Goal: Information Seeking & Learning: Understand process/instructions

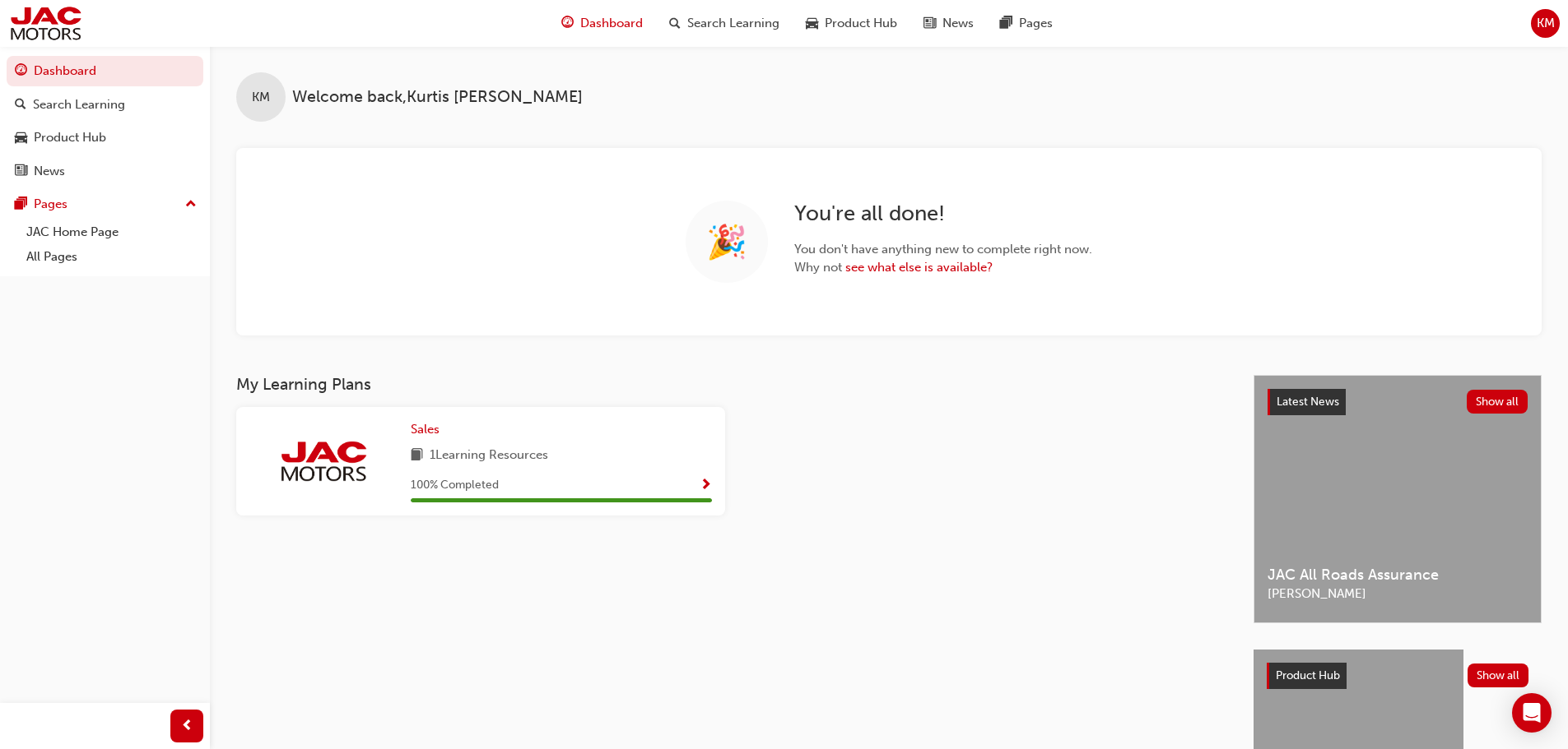
click at [67, 270] on div "Dashboard Search Learning Product Hub News Pages Pages JAC Home Page All Pages" at bounding box center [105, 161] width 210 height 230
click at [67, 260] on link "All Pages" at bounding box center [112, 258] width 184 height 26
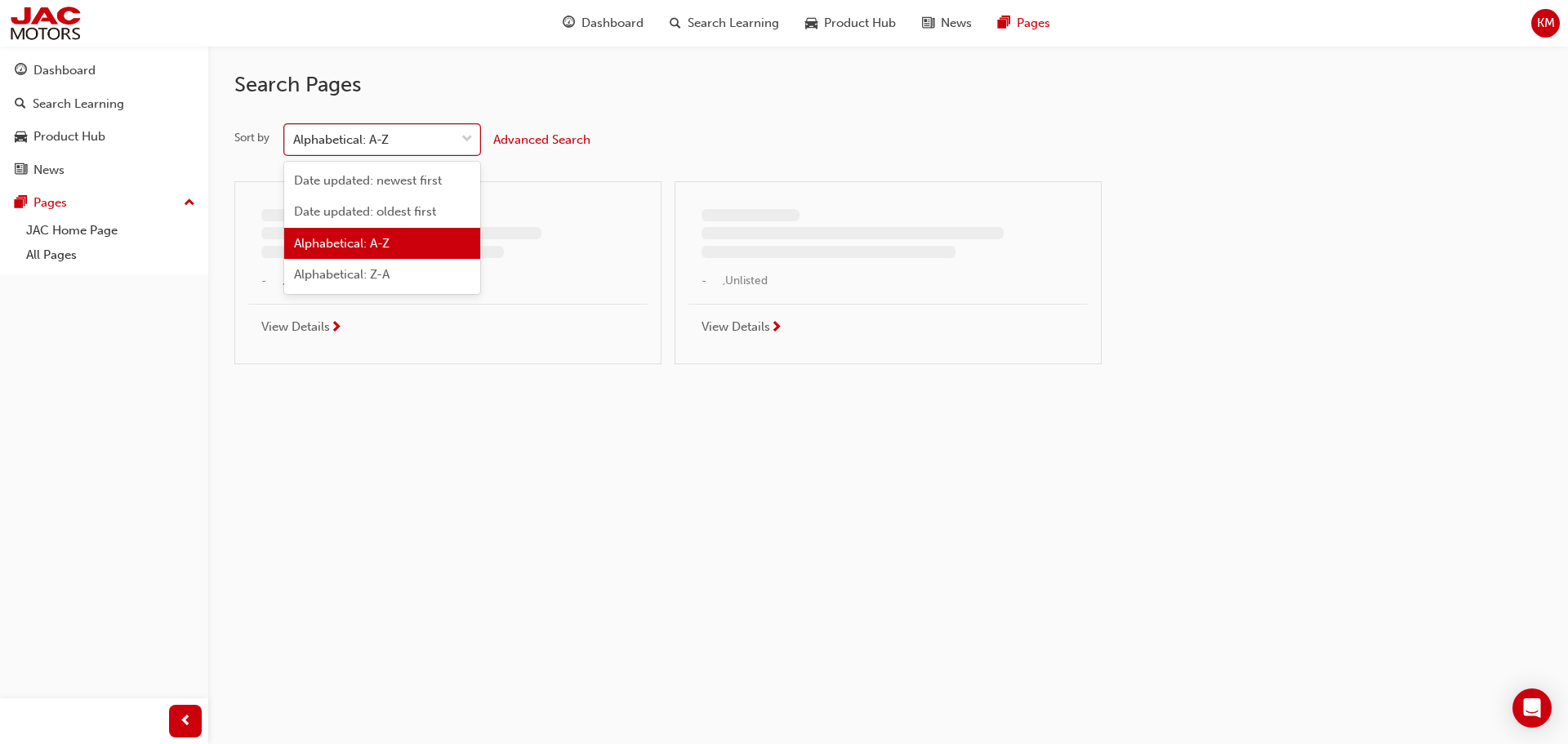
click at [363, 139] on div "Alphabetical: A-Z" at bounding box center [341, 139] width 96 height 19
click at [295, 139] on input "Sort by option Alphabetical: A-Z focused, 3 of 4. 4 results available. Use Up a…" at bounding box center [294, 139] width 2 height 14
click at [353, 181] on span "Date updated: newest first" at bounding box center [368, 180] width 148 height 15
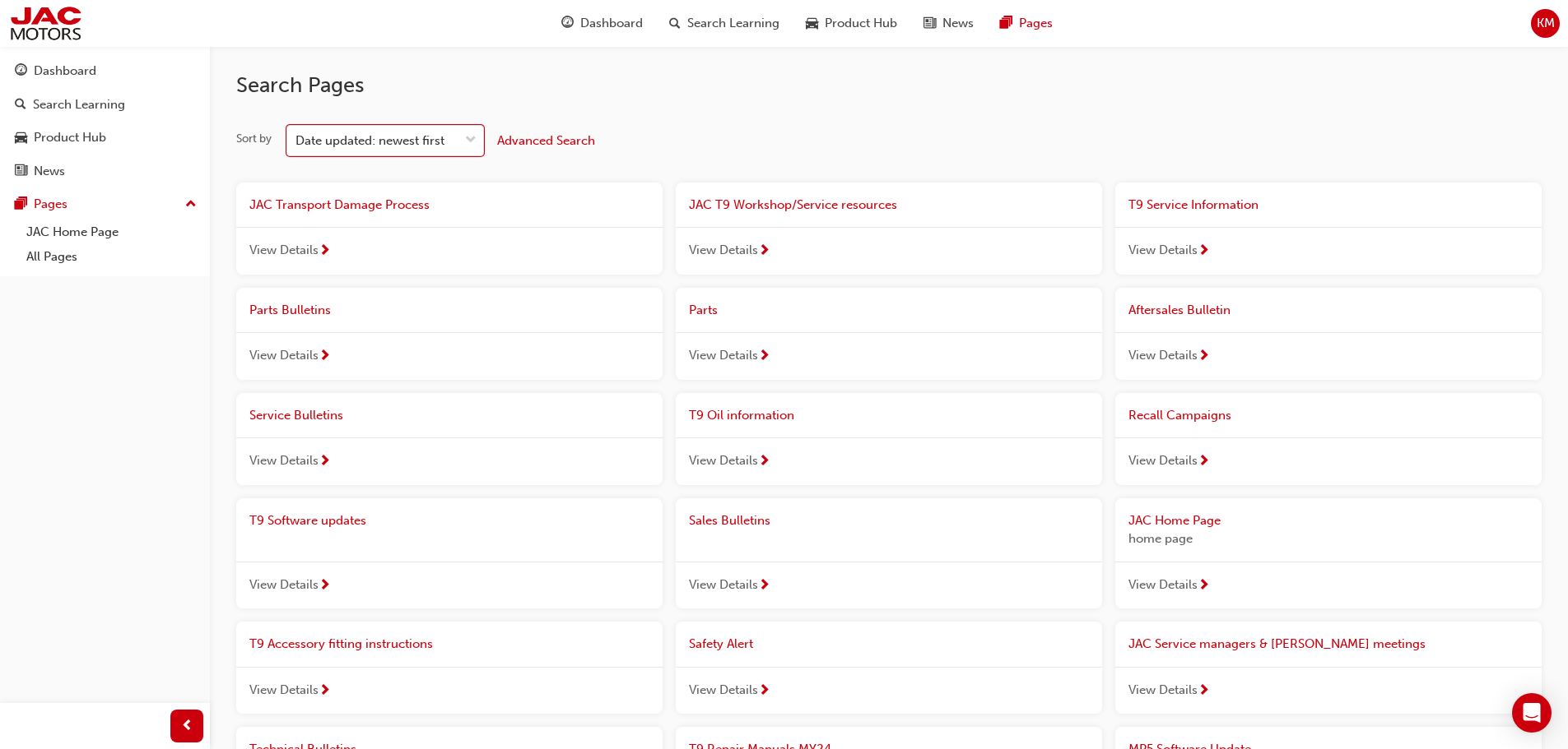
click at [511, 225] on div "JAC Transport Damage Process" at bounding box center [449, 205] width 427 height 45
